Goal: Check status: Check status

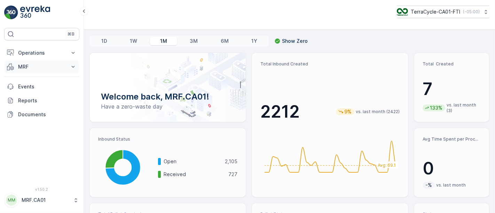
click at [39, 64] on p "MRF" at bounding box center [41, 66] width 47 height 7
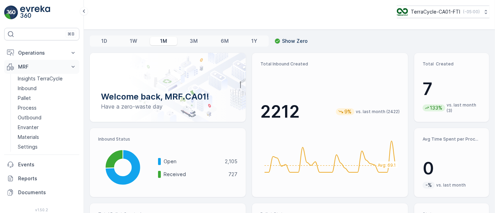
click at [39, 64] on p "MRF" at bounding box center [41, 66] width 47 height 7
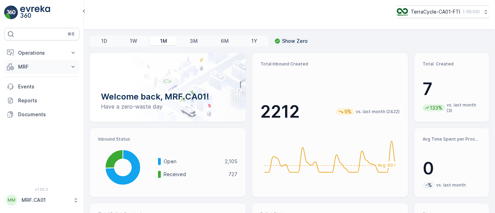
click at [39, 64] on p "MRF" at bounding box center [41, 66] width 47 height 7
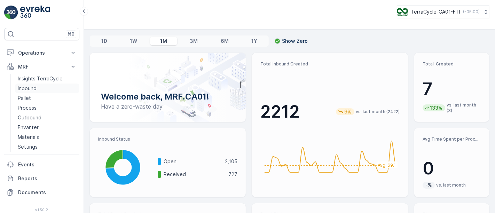
click at [29, 87] on p "Inbound" at bounding box center [27, 88] width 19 height 7
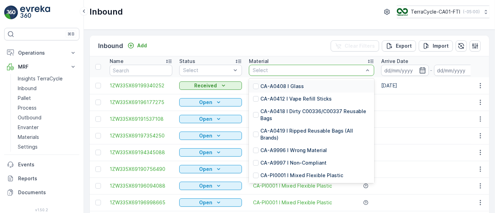
type input "P10007"
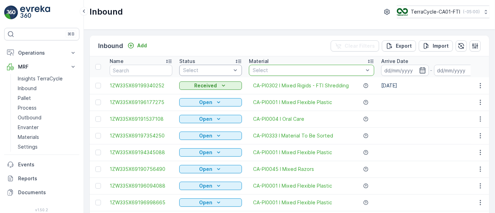
drag, startPoint x: 246, startPoint y: 67, endPoint x: 240, endPoint y: 66, distance: 6.3
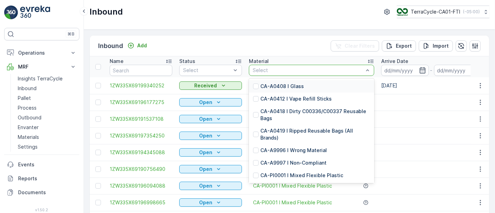
drag, startPoint x: 263, startPoint y: 68, endPoint x: 244, endPoint y: 68, distance: 18.1
click at [275, 69] on div at bounding box center [308, 71] width 112 height 6
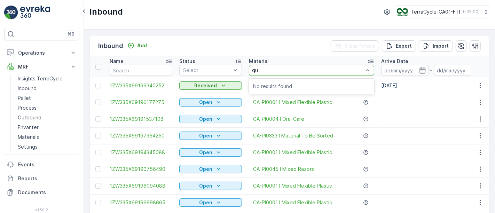
type input "q"
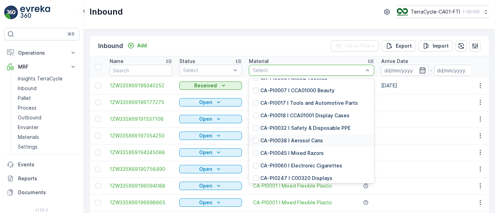
scroll to position [155, 0]
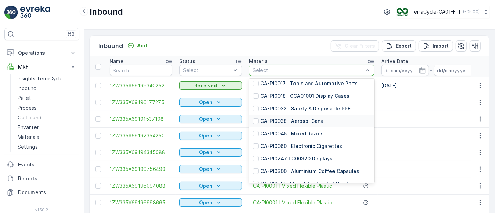
drag, startPoint x: 373, startPoint y: 105, endPoint x: 373, endPoint y: 110, distance: 4.5
click at [373, 110] on div "CA-A0408 I Glass CA-A0412 I Vape Refill Sticks CA-A0418 I Dirty C00336/C00337 R…" at bounding box center [311, 131] width 125 height 104
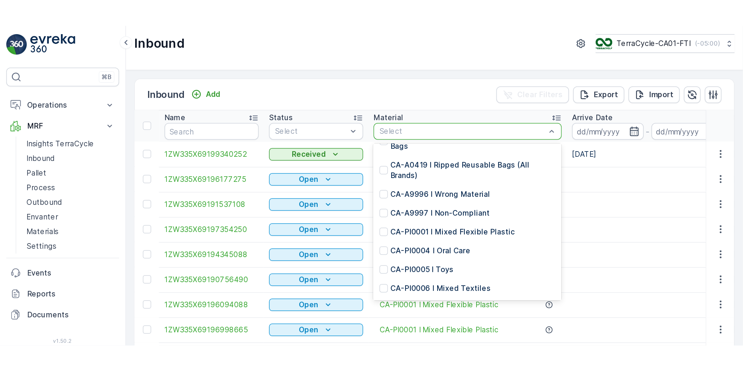
scroll to position [0, 0]
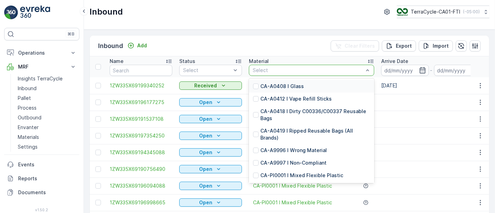
click at [198, 34] on div "Inbound Add Clear Filters Export Import Name Status Select Material 54 results …" at bounding box center [289, 121] width 411 height 183
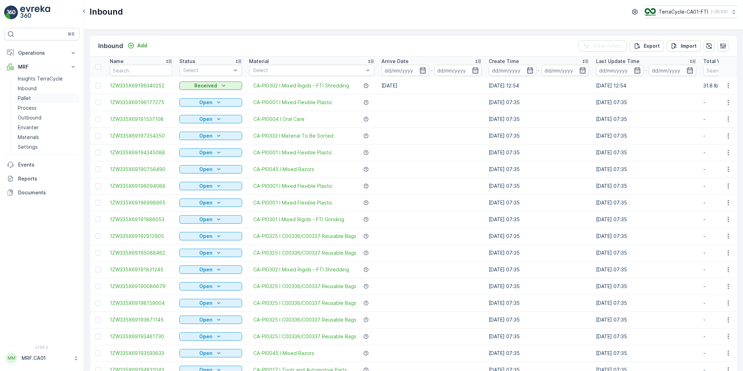
click at [22, 96] on p "Pallet" at bounding box center [24, 98] width 13 height 7
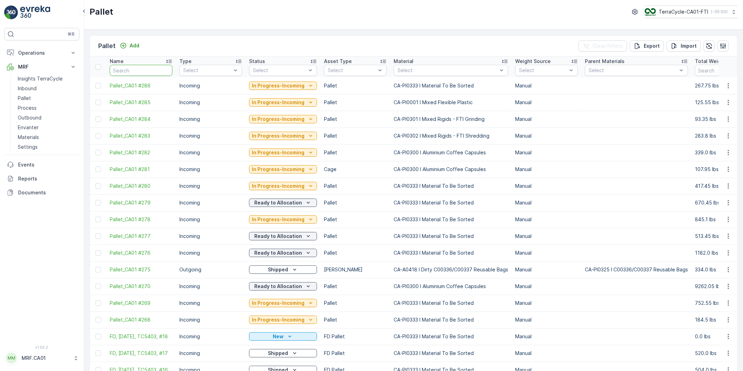
click at [129, 71] on input "text" at bounding box center [141, 70] width 63 height 11
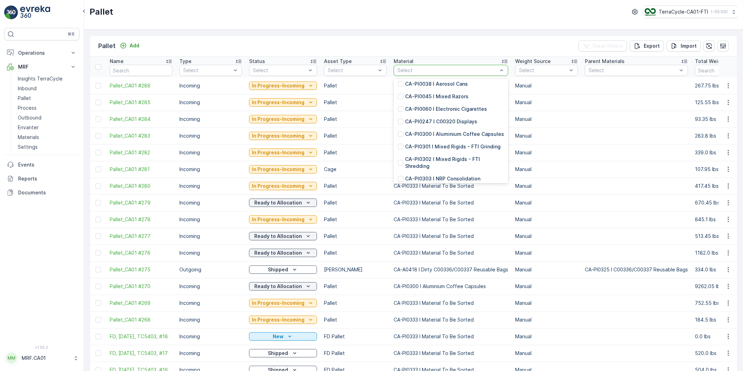
scroll to position [193, 0]
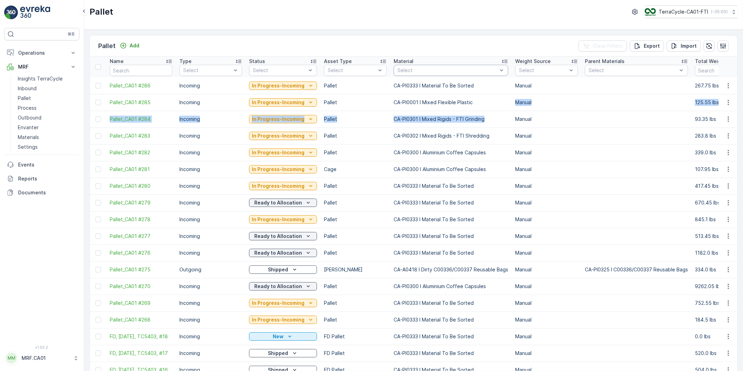
drag, startPoint x: 506, startPoint y: 107, endPoint x: 506, endPoint y: 112, distance: 5.6
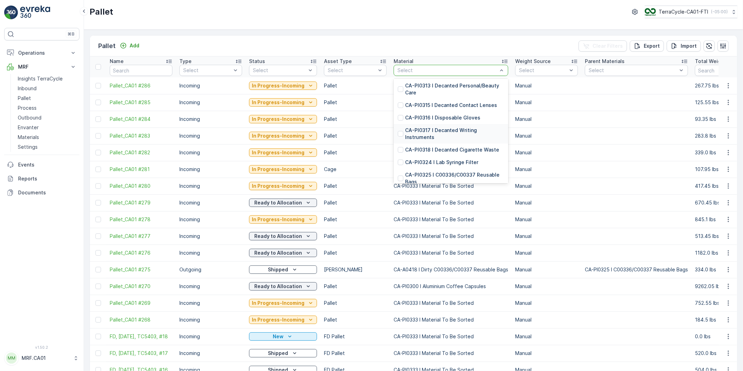
scroll to position [464, 0]
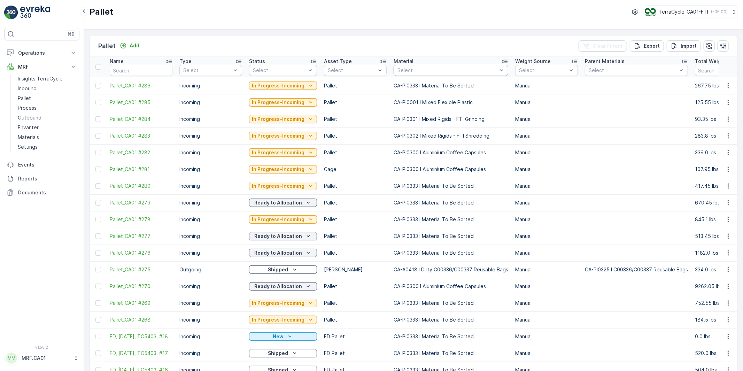
click at [361, 13] on div "Pallet TerraCycle-CA01-FTI ( -05:00 )" at bounding box center [413, 12] width 648 height 13
click at [133, 71] on input "text" at bounding box center [141, 70] width 63 height 11
type input "2"
type input "22"
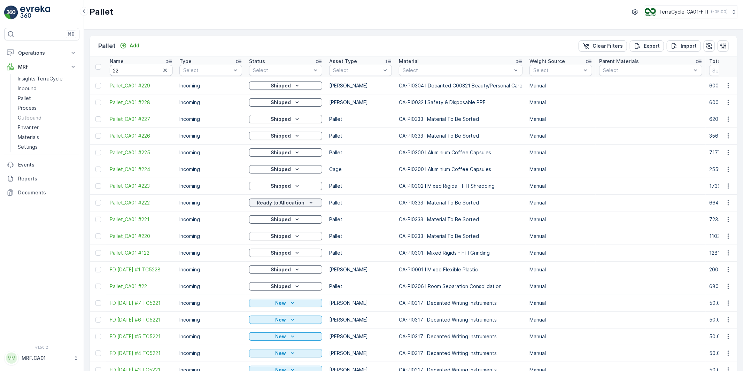
click at [132, 70] on input "22" at bounding box center [141, 70] width 63 height 11
type input "22738"
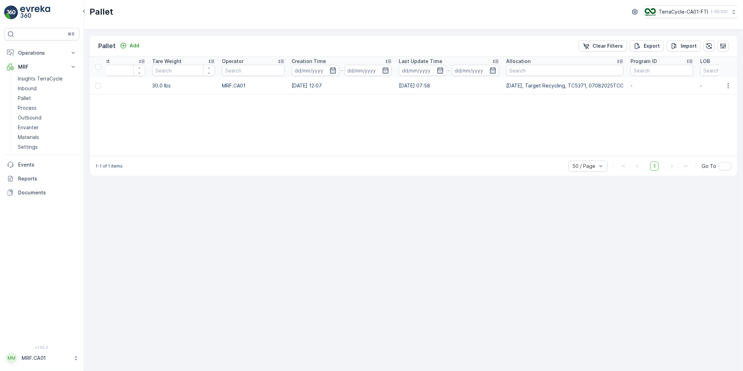
scroll to position [0, 737]
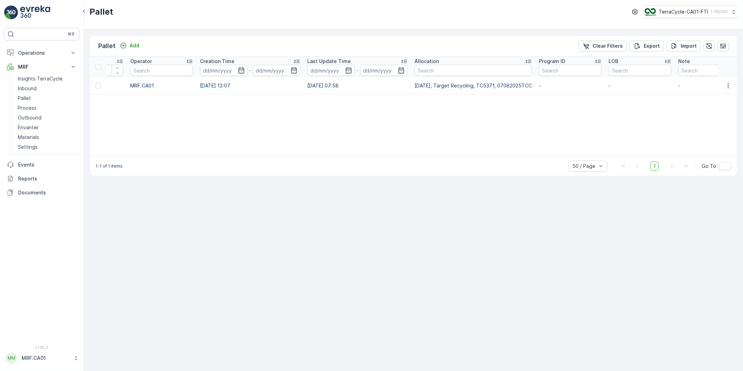
click at [448, 84] on p "[DATE], Target Recycling, TC5371, 07082025TCC" at bounding box center [472, 85] width 117 height 7
click at [447, 84] on p "[DATE], Target Recycling, TC5371, 07082025TCC" at bounding box center [472, 85] width 117 height 7
click at [457, 86] on p "[DATE], Target Recycling, TC5371, 07082025TCC" at bounding box center [472, 85] width 117 height 7
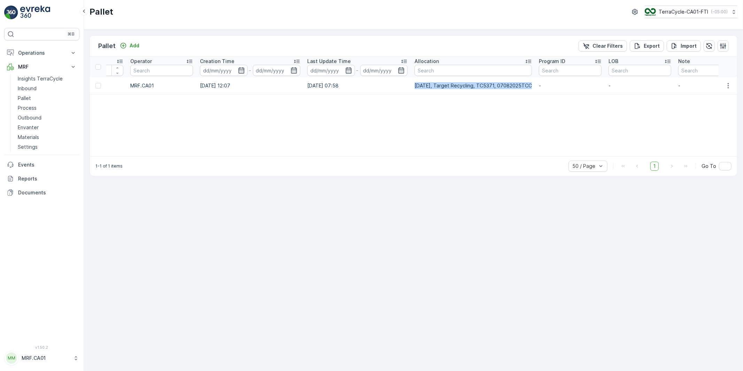
click at [457, 86] on p "[DATE], Target Recycling, TC5371, 07082025TCC" at bounding box center [472, 85] width 117 height 7
click at [452, 85] on p "[DATE], Target Recycling, TC5371, 07082025TCC" at bounding box center [472, 85] width 117 height 7
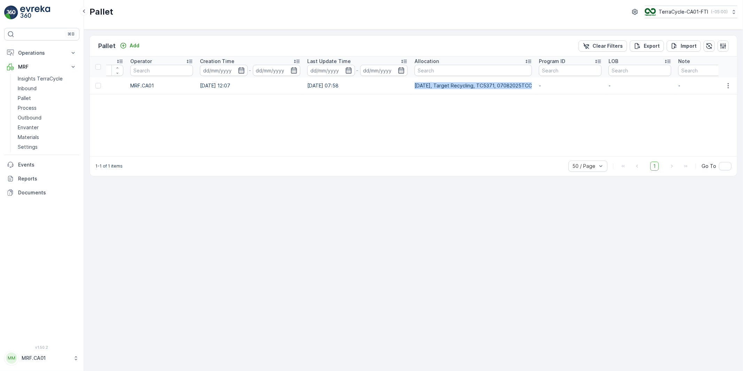
click at [452, 85] on p "[DATE], Target Recycling, TC5371, 07082025TCC" at bounding box center [472, 85] width 117 height 7
click at [495, 84] on p "[DATE], Target Recycling, TC5371, 07082025TCC" at bounding box center [472, 85] width 117 height 7
drag, startPoint x: 443, startPoint y: 85, endPoint x: 482, endPoint y: 86, distance: 39.4
click at [482, 86] on p "[DATE], Target Recycling, TC5371, 07082025TCC" at bounding box center [472, 85] width 117 height 7
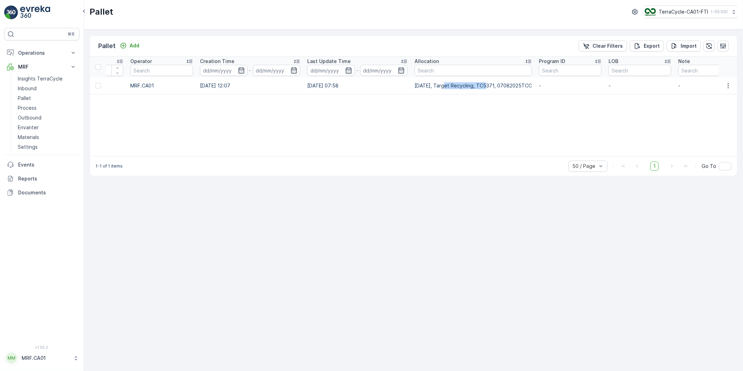
click at [478, 85] on p "[DATE], Target Recycling, TC5371, 07082025TCC" at bounding box center [472, 85] width 117 height 7
drag, startPoint x: 481, startPoint y: 84, endPoint x: 443, endPoint y: 85, distance: 38.0
click at [443, 85] on p "[DATE], Target Recycling, TC5371, 07082025TCC" at bounding box center [472, 85] width 117 height 7
drag, startPoint x: 443, startPoint y: 85, endPoint x: 481, endPoint y: 86, distance: 38.0
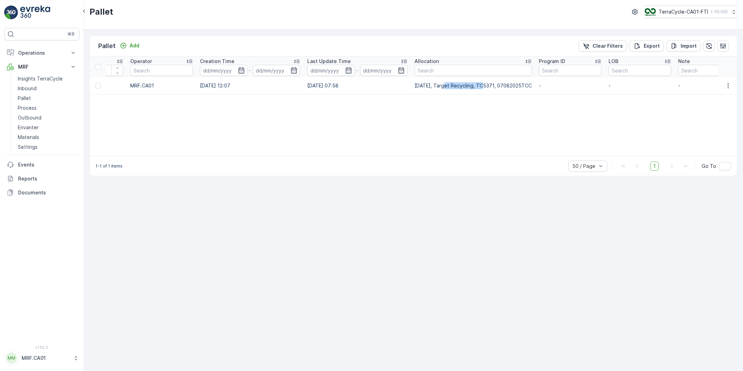
click at [481, 86] on p "[DATE], Target Recycling, TC5371, 07082025TCC" at bounding box center [472, 85] width 117 height 7
drag, startPoint x: 481, startPoint y: 85, endPoint x: 439, endPoint y: 88, distance: 41.9
click at [439, 88] on p "[DATE], Target Recycling, TC5371, 07082025TCC" at bounding box center [472, 85] width 117 height 7
click at [440, 87] on p "[DATE], Target Recycling, TC5371, 07082025TCC" at bounding box center [472, 85] width 117 height 7
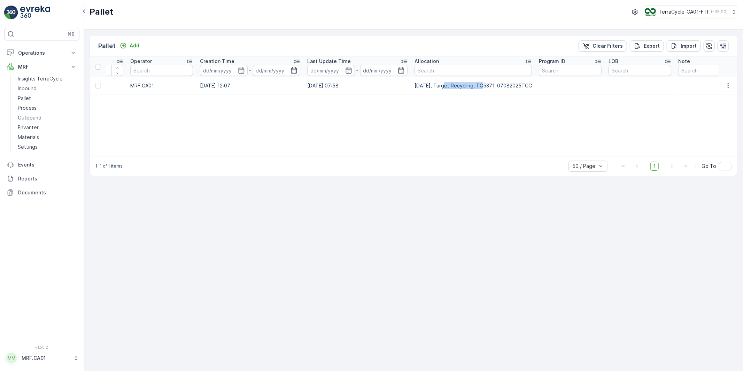
drag, startPoint x: 443, startPoint y: 86, endPoint x: 481, endPoint y: 85, distance: 38.7
click at [481, 85] on p "[DATE], Target Recycling, TC5371, 07082025TCC" at bounding box center [472, 85] width 117 height 7
drag, startPoint x: 481, startPoint y: 85, endPoint x: 445, endPoint y: 86, distance: 35.9
click at [445, 86] on p "[DATE], Target Recycling, TC5371, 07082025TCC" at bounding box center [472, 85] width 117 height 7
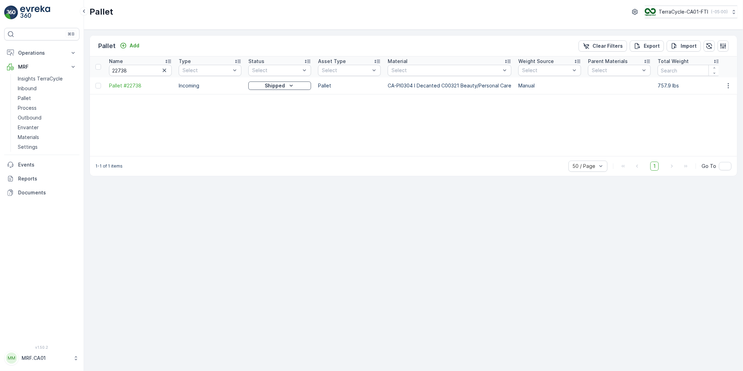
scroll to position [0, 0]
click at [126, 83] on span "Pallet #22738" at bounding box center [141, 85] width 63 height 7
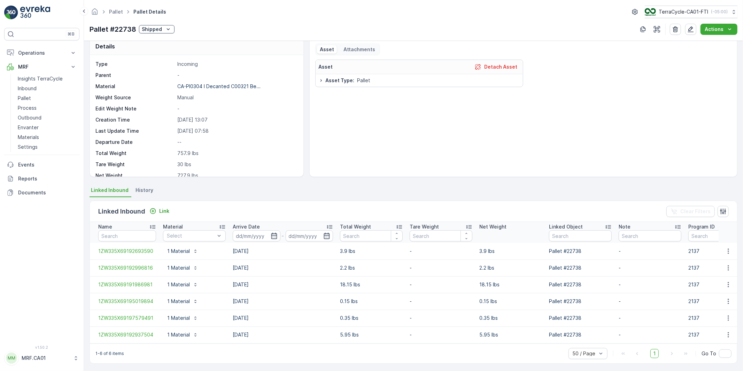
scroll to position [13, 0]
drag, startPoint x: 158, startPoint y: 262, endPoint x: 137, endPoint y: 265, distance: 21.1
click at [137, 213] on td "1ZW335X69192996816" at bounding box center [125, 266] width 70 height 17
click at [245, 213] on td "[DATE]" at bounding box center [282, 282] width 107 height 17
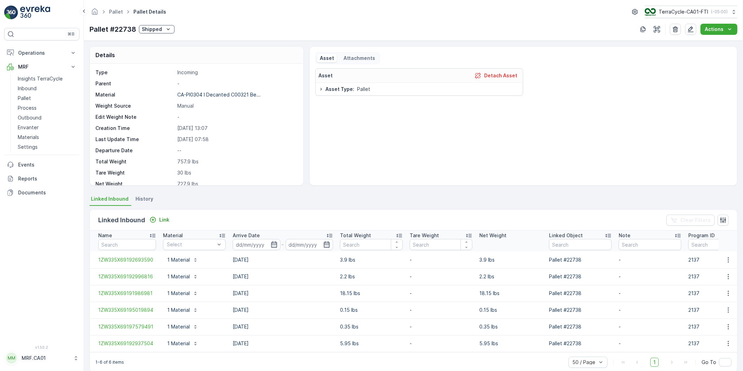
scroll to position [0, 0]
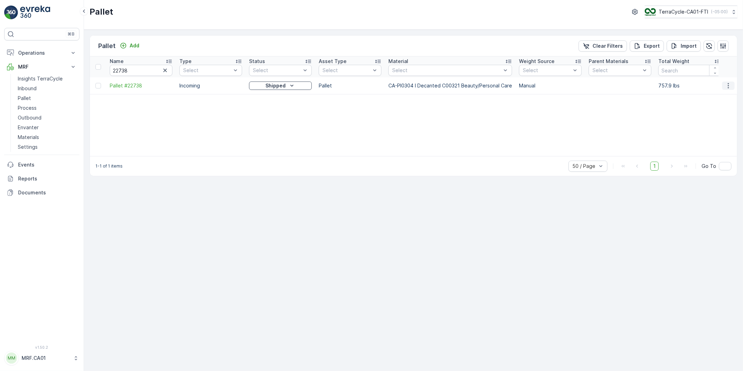
click at [495, 84] on icon "button" at bounding box center [728, 85] width 7 height 7
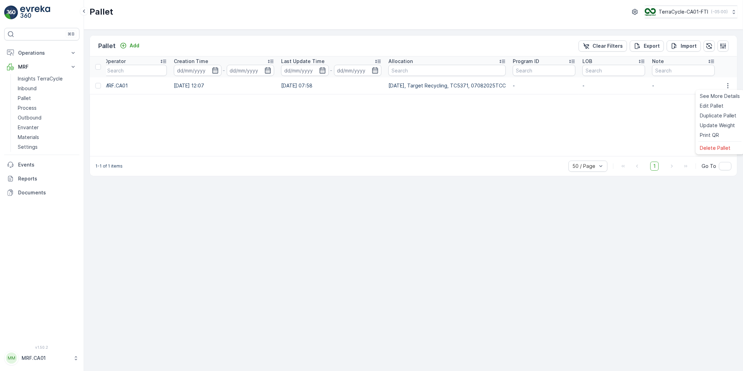
scroll to position [0, 768]
drag, startPoint x: 506, startPoint y: 85, endPoint x: 360, endPoint y: 122, distance: 149.9
click at [371, 89] on tr "Pallet #22738 Incoming Shipped Pallet CA-PI0304 I Decanted C00321 Beauty/Person…" at bounding box center [32, 85] width 1410 height 17
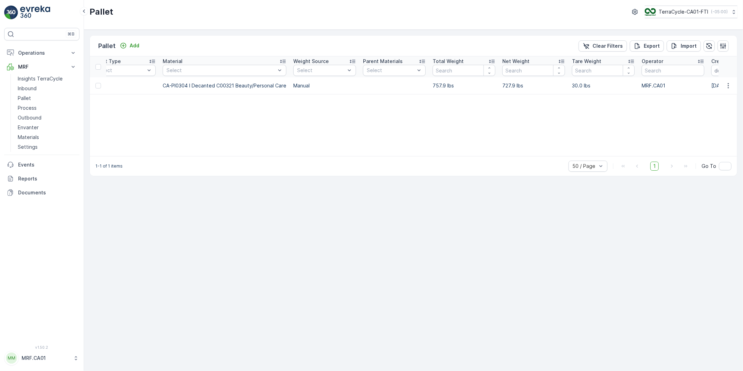
scroll to position [0, 241]
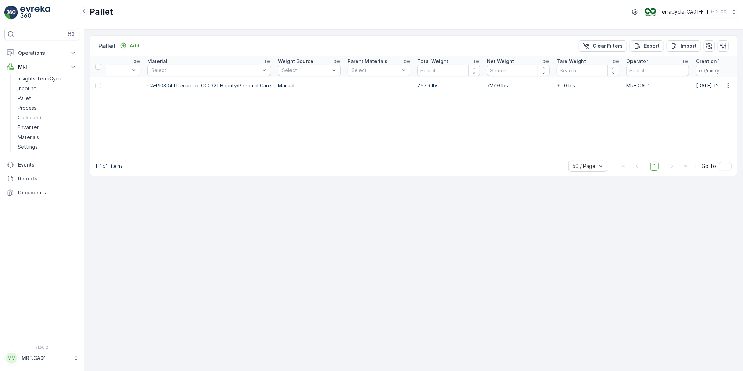
click at [425, 84] on p "757.9 lbs" at bounding box center [448, 85] width 63 height 7
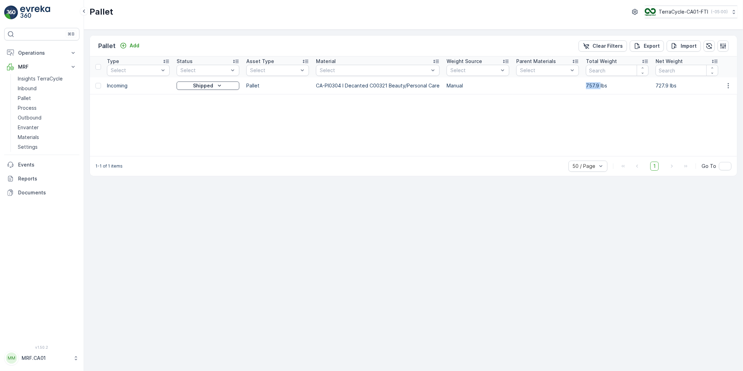
scroll to position [0, 0]
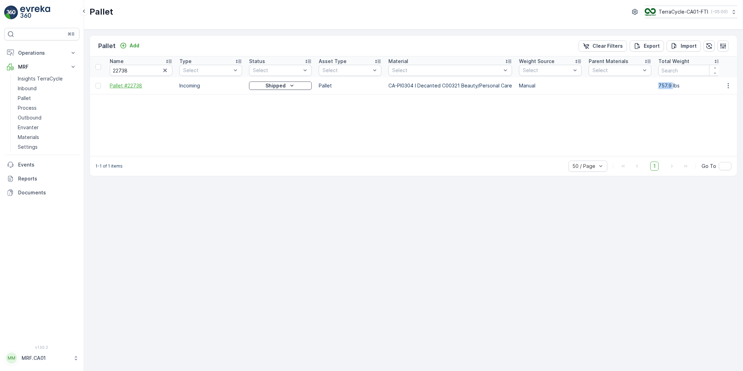
click at [131, 86] on span "Pallet #22738" at bounding box center [141, 85] width 63 height 7
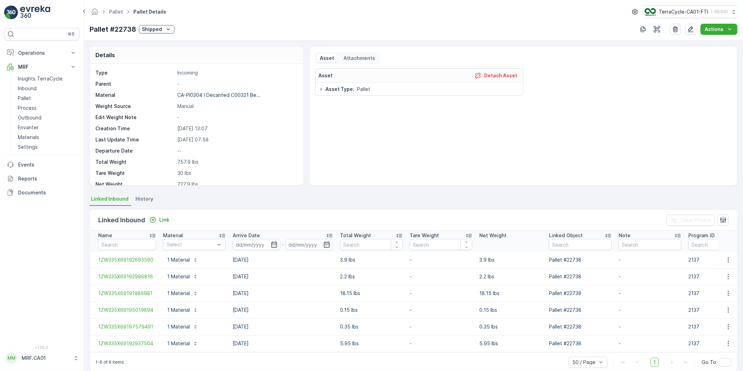
scroll to position [13, 0]
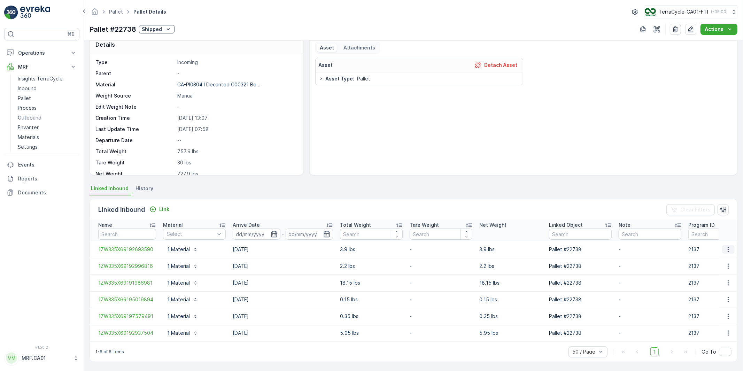
click at [495, 213] on icon "button" at bounding box center [728, 249] width 7 height 7
click at [244, 213] on td "[DATE]" at bounding box center [282, 249] width 107 height 17
drag, startPoint x: 96, startPoint y: 247, endPoint x: 164, endPoint y: 251, distance: 68.0
click at [164, 213] on tr "1ZW335X69192693590 1 Material [DATE] 3.9 lbs - 3.9 lbs Pallet #22738 - 2137 NRP…" at bounding box center [501, 249] width 822 height 17
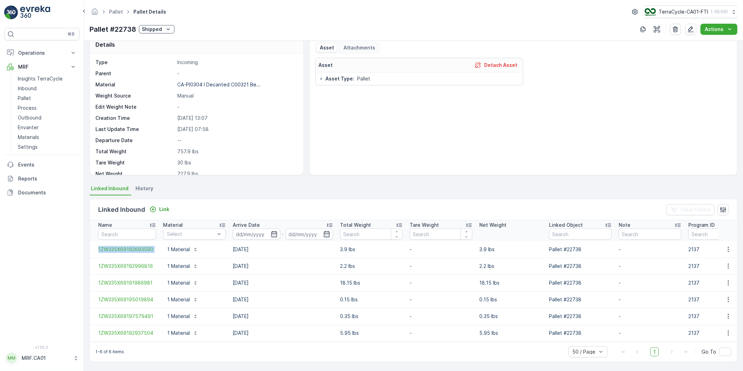
copy span "1ZW335X69192693590"
click at [495, 213] on icon "button" at bounding box center [727, 249] width 1 height 5
click at [495, 213] on span "Unlink Inbound" at bounding box center [716, 269] width 34 height 7
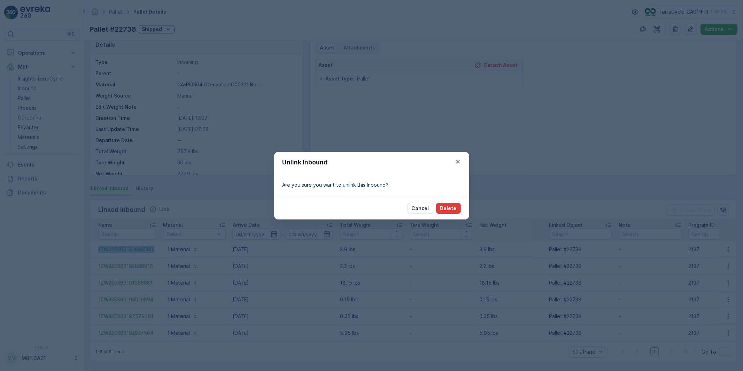
click at [448, 207] on p "Delete" at bounding box center [448, 208] width 16 height 7
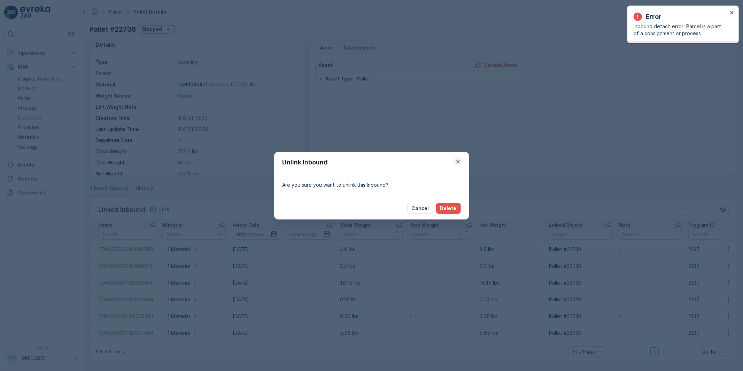
click at [457, 160] on icon "button" at bounding box center [457, 161] width 7 height 7
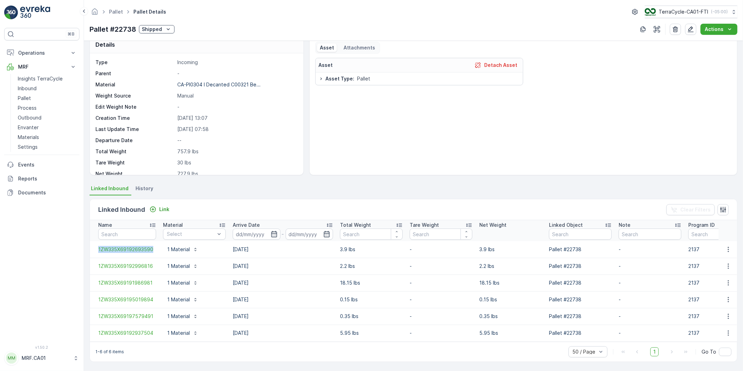
drag, startPoint x: 157, startPoint y: 245, endPoint x: 97, endPoint y: 250, distance: 60.8
click at [97, 213] on td "1ZW335X69192693590" at bounding box center [125, 249] width 70 height 17
click at [240, 213] on td "[DATE]" at bounding box center [282, 249] width 107 height 17
click at [243, 213] on td "[DATE]" at bounding box center [282, 249] width 107 height 17
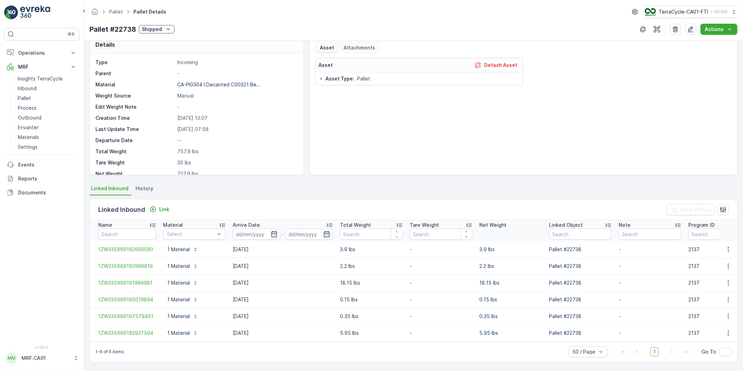
click at [243, 213] on td "[DATE]" at bounding box center [282, 249] width 107 height 17
drag, startPoint x: 91, startPoint y: 30, endPoint x: 137, endPoint y: 30, distance: 46.7
click at [138, 30] on div "Pallet #22738 Shipped" at bounding box center [131, 29] width 85 height 10
copy p "Pallet #22738"
